Goal: Ask a question

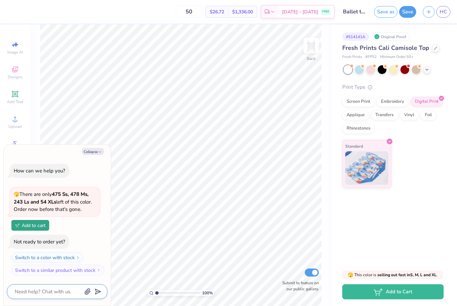
click at [37, 291] on textarea at bounding box center [48, 291] width 68 height 9
type textarea "C"
type textarea "x"
type textarea "Ca"
type textarea "x"
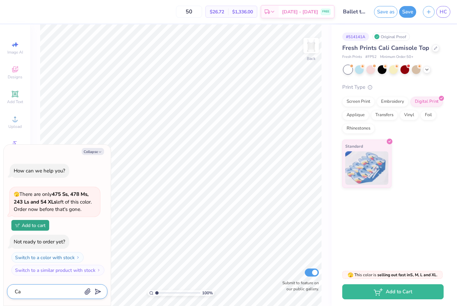
type textarea "Can"
type textarea "x"
type textarea "Can"
type textarea "x"
type textarea "Can y"
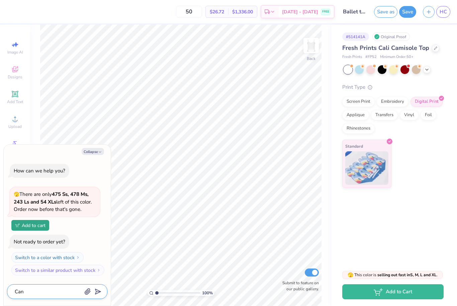
type textarea "x"
type textarea "Can yt"
type textarea "x"
type textarea "Can yto"
type textarea "x"
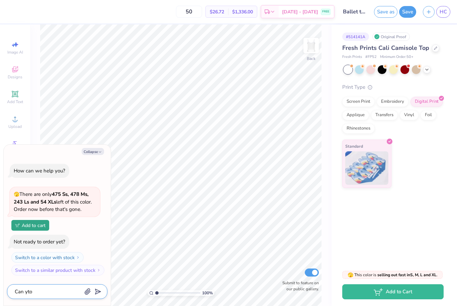
type textarea "Can ytou"
type textarea "x"
type textarea "Can you"
type textarea "x"
type textarea "Can you"
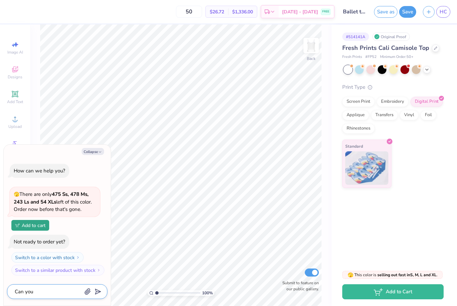
type textarea "x"
type textarea "Can you"
type textarea "x"
type textarea "Can yo"
type textarea "x"
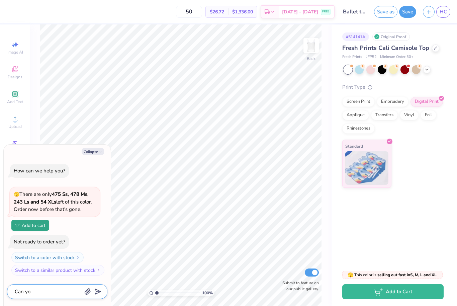
type textarea "Can you"
type textarea "x"
type textarea "Can you"
type textarea "x"
type textarea "Can you d"
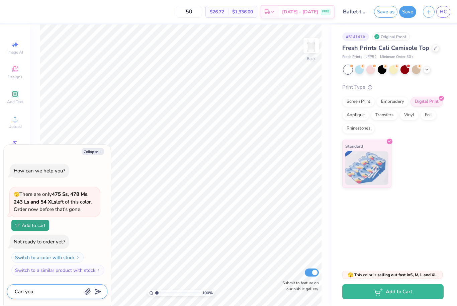
type textarea "x"
type textarea "Can you do"
type textarea "x"
type textarea "Can you do"
type textarea "x"
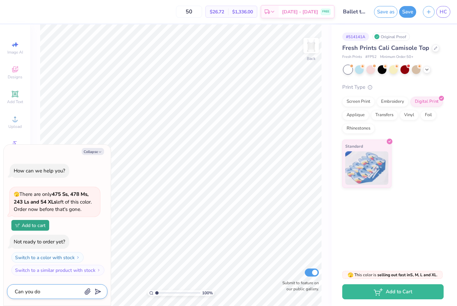
type textarea "Can you do a"
type textarea "x"
type textarea "Can you do a"
type textarea "x"
type textarea "Can you do a g"
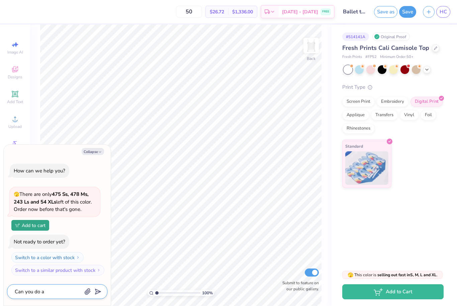
type textarea "x"
type textarea "Can you do a gr"
type textarea "x"
type textarea "Can you do a gro"
type textarea "x"
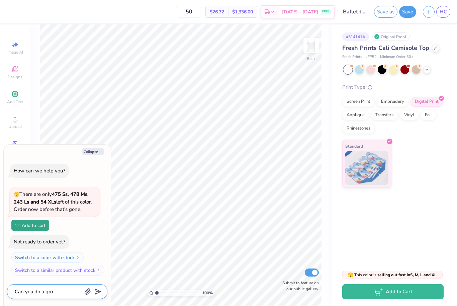
type textarea "Can you do a grou"
type textarea "x"
type textarea "Can you do a group"
type textarea "x"
type textarea "Can you do a group"
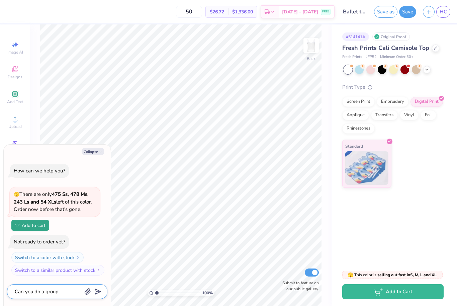
type textarea "x"
type textarea "Can you do a group o"
type textarea "x"
type textarea "Can you do a group or"
type textarea "x"
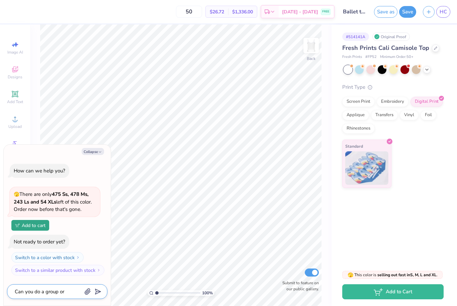
type textarea "Can you do a group ord"
type textarea "x"
type textarea "Can you do a group orde"
type textarea "x"
type textarea "Can you do a group order"
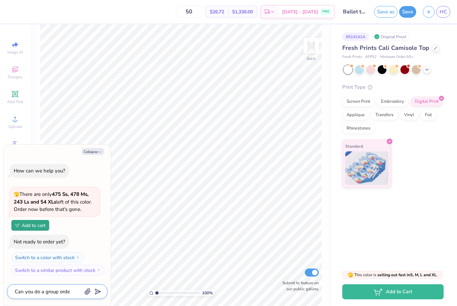
type textarea "x"
type textarea "Can you do a group order"
type textarea "x"
type textarea "Can you do a group order t"
type textarea "x"
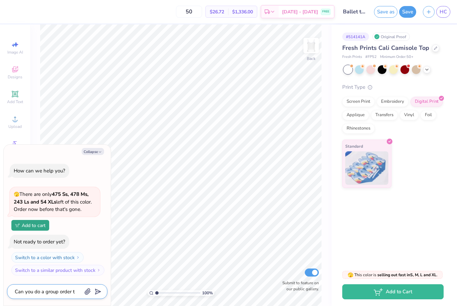
type textarea "Can you do a group order th"
type textarea "x"
type textarea "Can you do a group order tha"
type textarea "x"
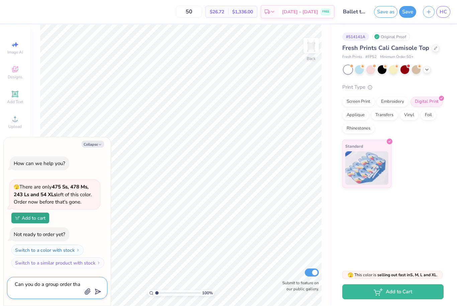
type textarea "Can you do a group order that"
type textarea "x"
type textarea "Can you do a group order that"
type textarea "x"
type textarea "Can you do a group order that p"
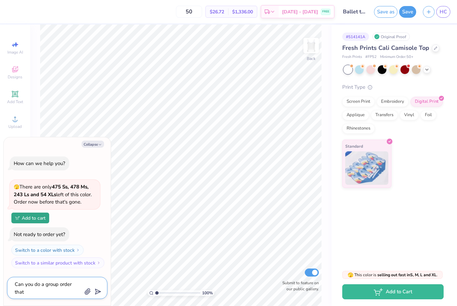
type textarea "x"
type textarea "Can you do a group order that pe"
type textarea "x"
type textarea "Can you do a group order that peo"
type textarea "x"
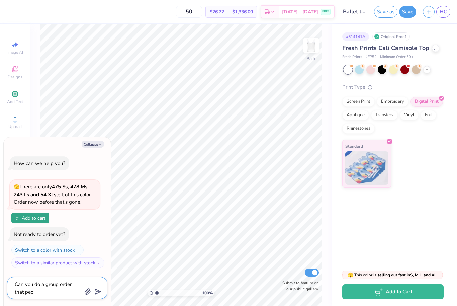
type textarea "Can you do a group order that peop"
type textarea "x"
type textarea "Can you do a group order that peopl"
type textarea "x"
type textarea "Can you do a group order that people"
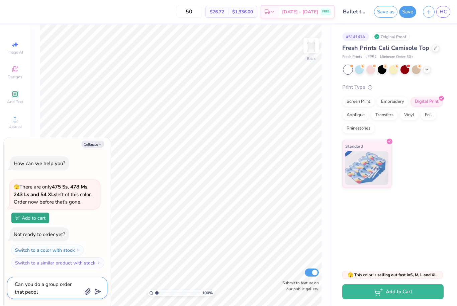
type textarea "x"
type textarea "Can you do a group order that people"
type textarea "x"
type textarea "Can you do a group order that people o"
type textarea "x"
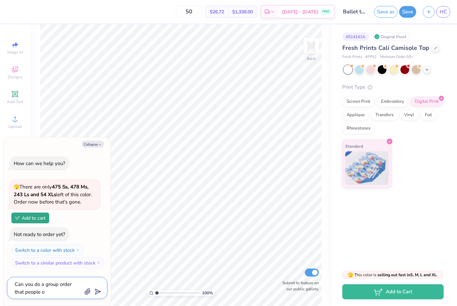
type textarea "Can you do a group order that people or"
type textarea "x"
type textarea "Can you do a group order that people ord"
type textarea "x"
type textarea "Can you do a group order that people orde"
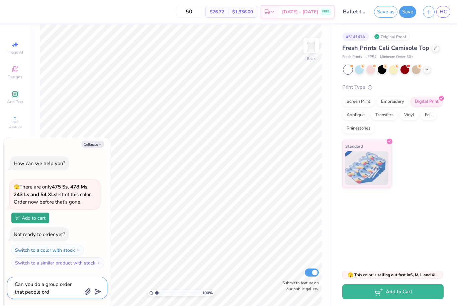
type textarea "x"
type textarea "Can you do a group order that people order"
type textarea "x"
type textarea "Can you do a group order that people order"
type textarea "x"
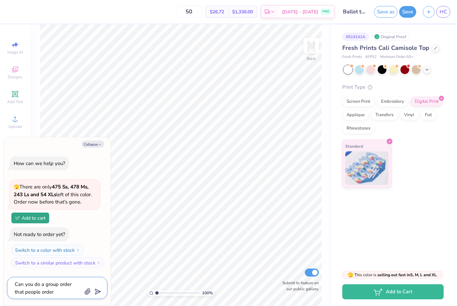
type textarea "Can you do a group order that people order o"
type textarea "x"
type textarea "Can you do a group order that people order on"
type textarea "x"
type textarea "Can you do a group order that people order on"
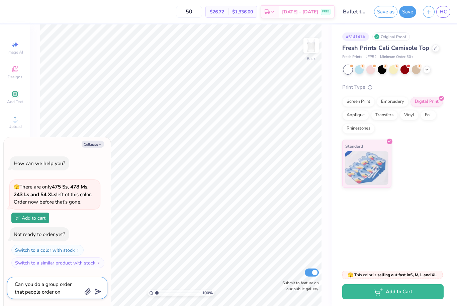
type textarea "x"
type textarea "Can you do a group order that people order on t"
type textarea "x"
type textarea "Can you do a group order that people order on th"
type textarea "x"
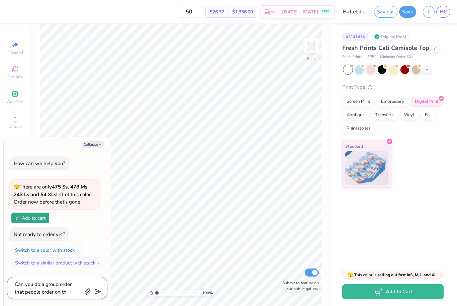
type textarea "Can you do a group order that people order on the"
type textarea "x"
type textarea "Can you do a group order that people order on thei"
type textarea "x"
type textarea "Can you do a group order that people order on their"
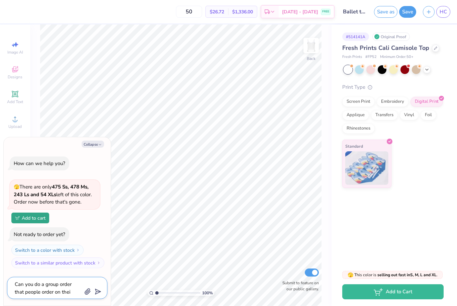
type textarea "x"
type textarea "Can you do a group order that people order on their"
type textarea "x"
type textarea "Can you do a group order that people order on their o"
type textarea "x"
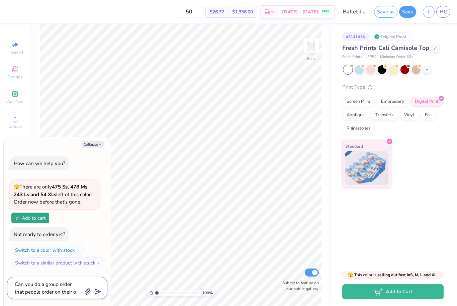
type textarea "Can you do a group order that people order on their ow"
type textarea "x"
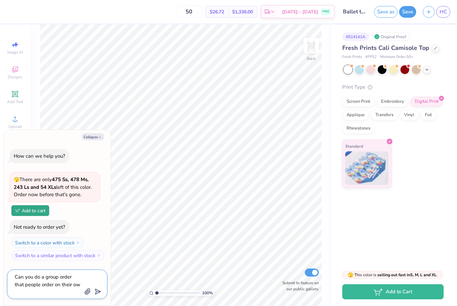
type textarea "Can you do a group order that people order on their own"
type textarea "x"
type textarea "Can you do a group order that people order on their own"
type textarea "x"
type textarea "Can you do a group order that people order on their own b"
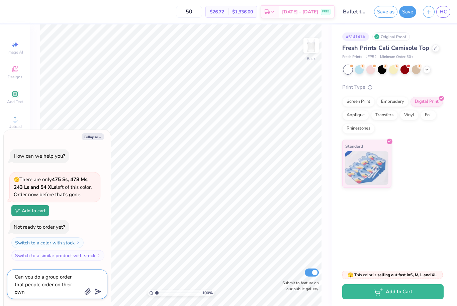
type textarea "x"
type textarea "Can you do a group order that people order on their own bu"
type textarea "x"
type textarea "Can you do a group order that people order on their own but"
type textarea "x"
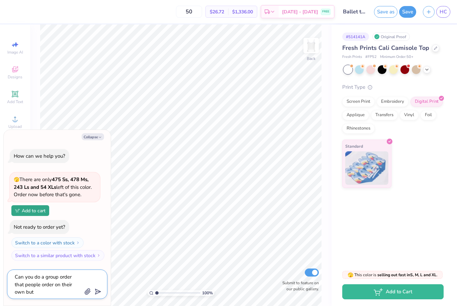
type textarea "Can you do a group order that people order on their own but"
type textarea "x"
type textarea "Can you do a group order that people order on their own but i"
type textarea "x"
type textarea "Can you do a group order that people order on their own but it"
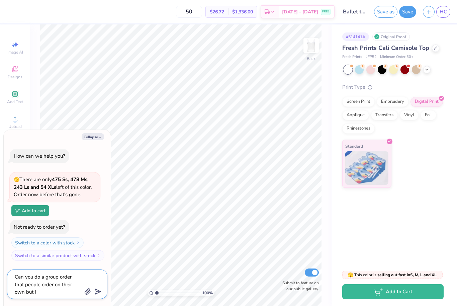
type textarea "x"
type textarea "Can you do a group order that people order on their own but it"
type textarea "x"
type textarea "Can you do a group order that people order on their own but it s"
type textarea "x"
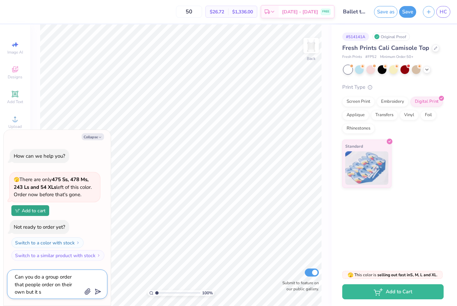
type textarea "Can you do a group order that people order on their own but it sh"
type textarea "x"
type textarea "Can you do a group order that people order on their own but it shi"
type textarea "x"
type textarea "Can you do a group order that people order on their own but it ship"
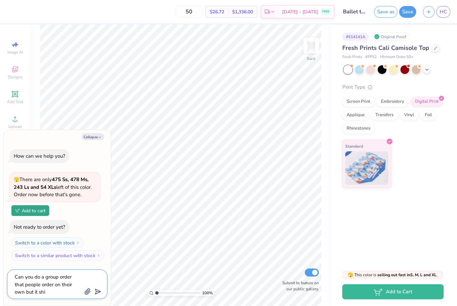
type textarea "x"
type textarea "Can you do a group order that people order on their own but it ships"
type textarea "x"
type textarea "Can you do a group order that people order on their own but it ships"
type textarea "x"
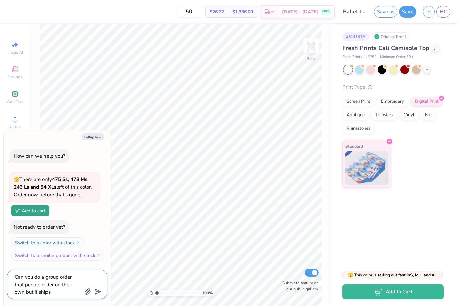
type textarea "Can you do a group order that people order on their own but it ships t"
type textarea "x"
type textarea "Can you do a group order that people order on their own but it ships to"
type textarea "x"
type textarea "Can you do a group order that people order on their own but it ships to"
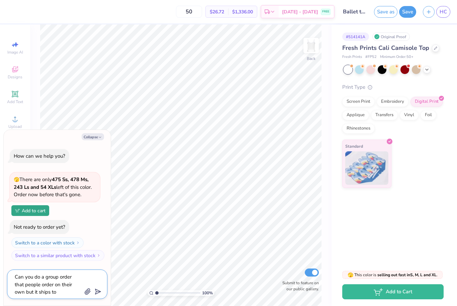
type textarea "x"
type textarea "Can you do a group order that people order on their own but it ships to t"
type textarea "x"
type textarea "Can you do a group order that people order on their own but it ships to th"
type textarea "x"
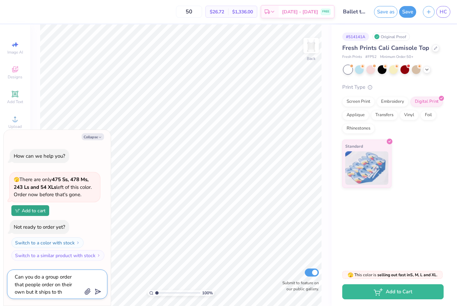
type textarea "Can you do a group order that people order on their own but it ships to the"
type textarea "x"
type textarea "Can you do a group order that people order on their own but it ships to the"
type textarea "x"
type textarea "Can you do a group order that people order on their own but it ships to the s"
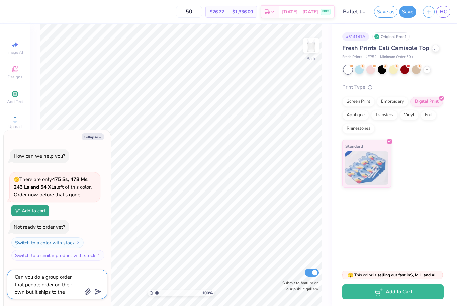
type textarea "x"
type textarea "Can you do a group order that people order on their own but it ships to the sa"
type textarea "x"
type textarea "Can you do a group order that people order on their own but it ships to the [PE…"
type textarea "x"
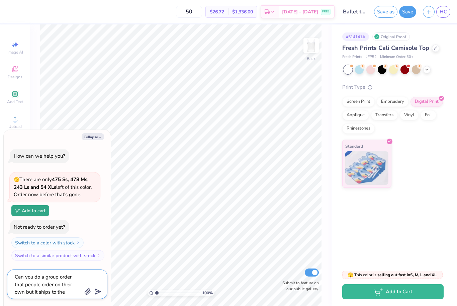
type textarea "Can you do a group order that people order on their own but it ships to the same"
type textarea "x"
type textarea "Can you do a group order that people order on their own but it ships to the same"
type textarea "x"
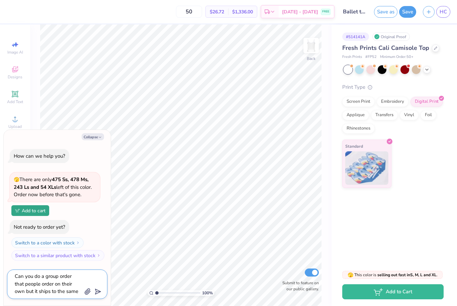
type textarea "Can you do a group order that people order on their own but it ships to the sam…"
type textarea "x"
type textarea "Can you do a group order that people order on their own but it ships to the sam…"
type textarea "x"
type textarea "Can you do a group order that people order on their own but it ships to the sam…"
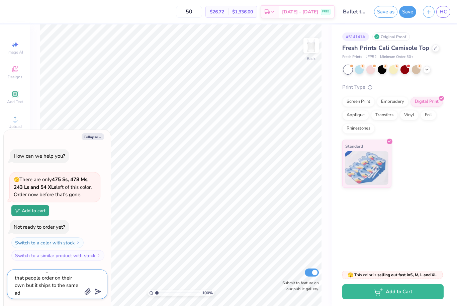
type textarea "x"
type textarea "Can you do a group order that people order on their own but it ships to the sam…"
type textarea "x"
type textarea "Can you do a group order that people order on their own but it ships to the sam…"
type textarea "x"
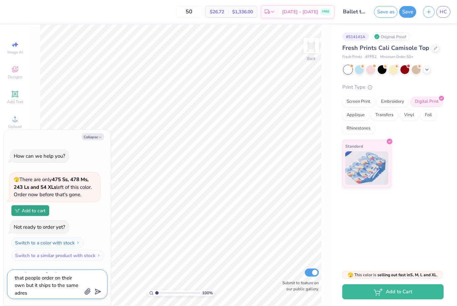
type textarea "Can you do a group order that people order on their own but it ships to the sam…"
type textarea "x"
type textarea "Can you do a group order that people order on their own but it ships to the sam…"
click at [95, 290] on icon "submit" at bounding box center [96, 291] width 9 height 9
type textarea "x"
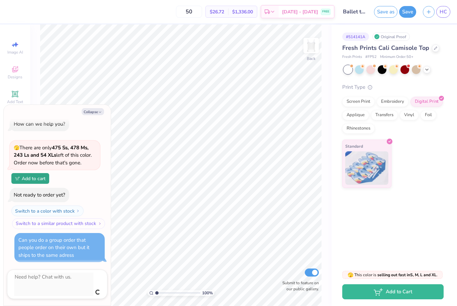
scroll to position [0, 0]
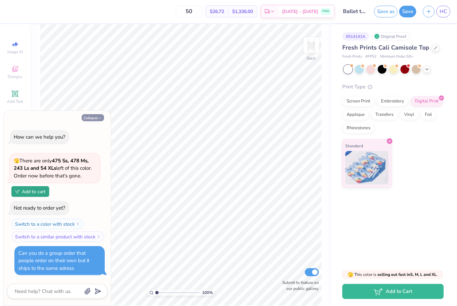
click at [90, 120] on button "Collapse" at bounding box center [93, 117] width 22 height 7
type textarea "x"
